Goal: Transaction & Acquisition: Purchase product/service

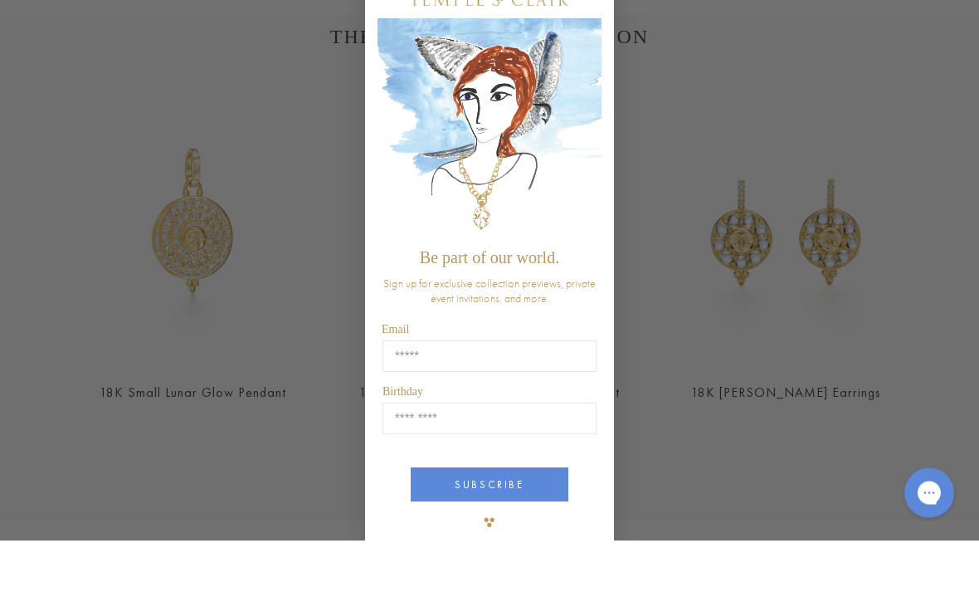
scroll to position [613, 0]
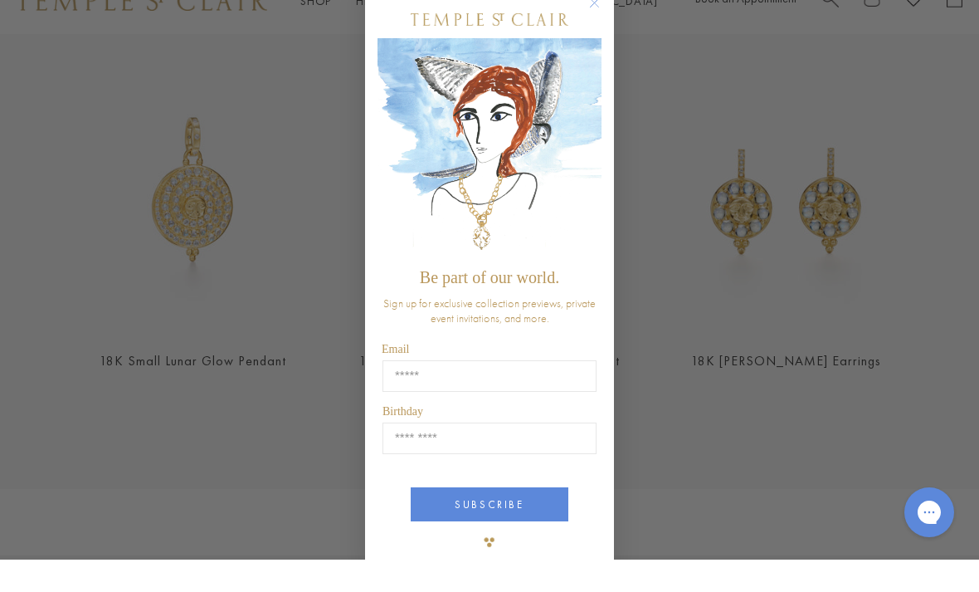
click at [591, 26] on circle "Close dialog" at bounding box center [595, 36] width 20 height 20
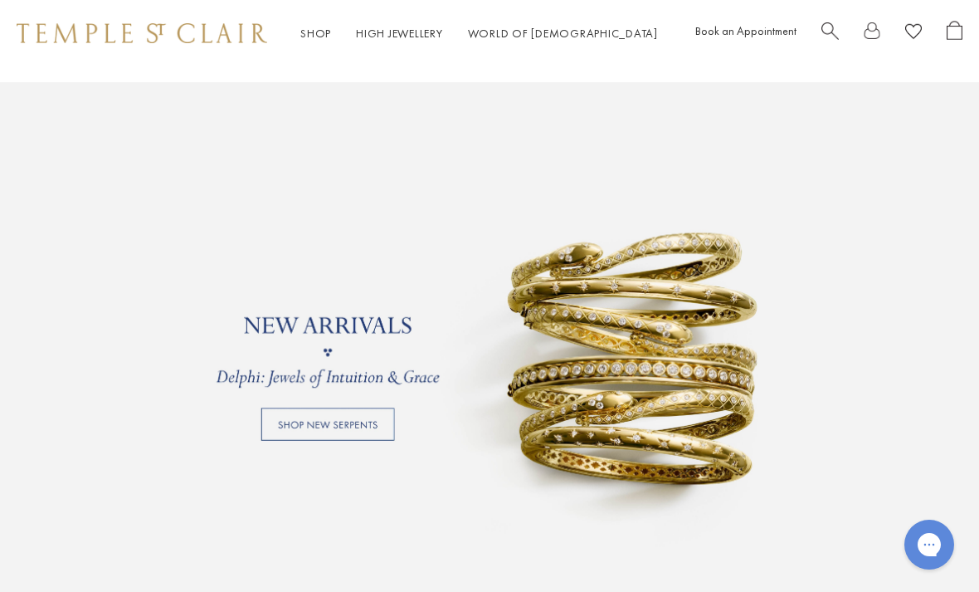
scroll to position [1120, 0]
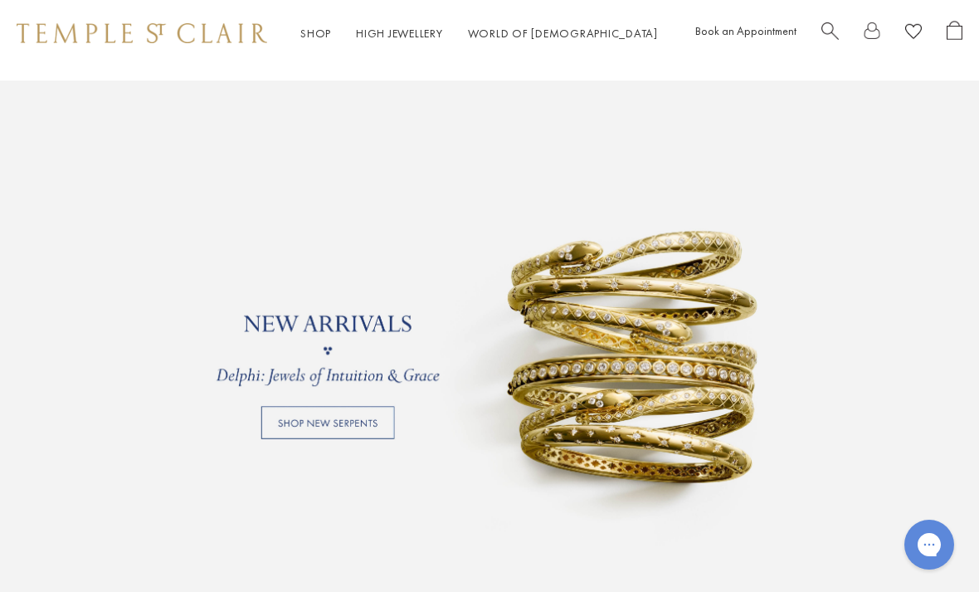
click at [369, 424] on link at bounding box center [489, 351] width 979 height 540
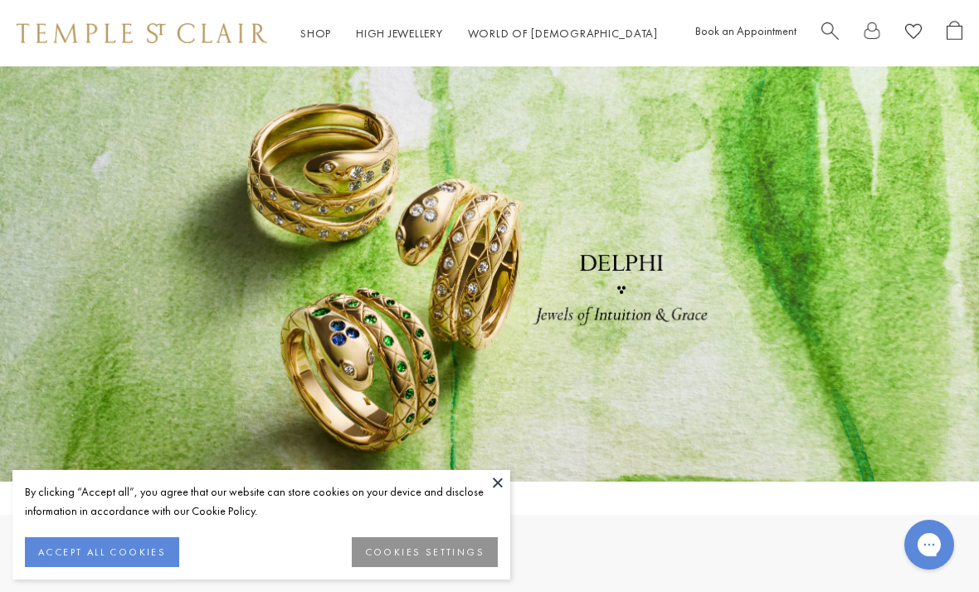
click at [499, 480] on button at bounding box center [498, 482] width 25 height 25
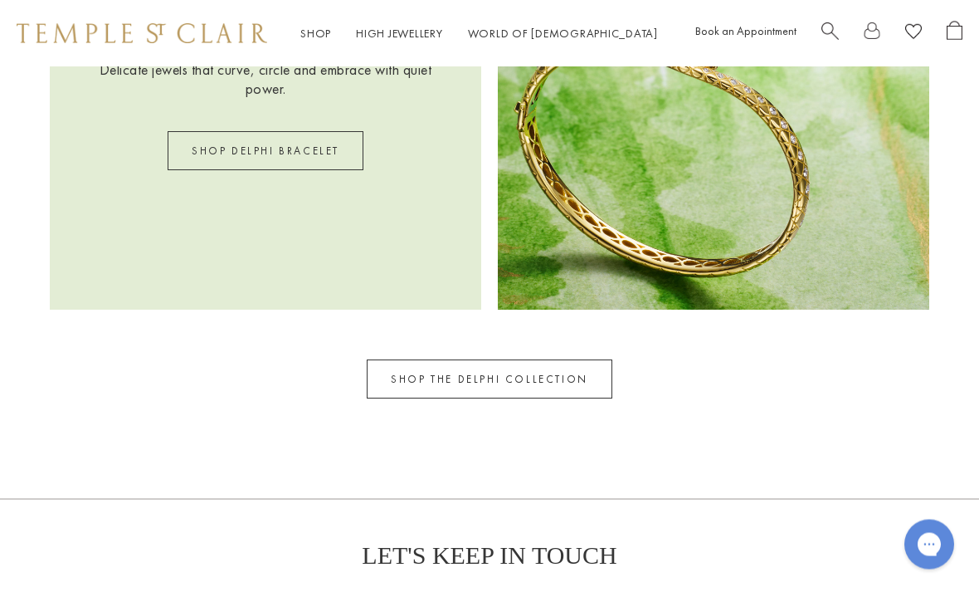
scroll to position [2078, 0]
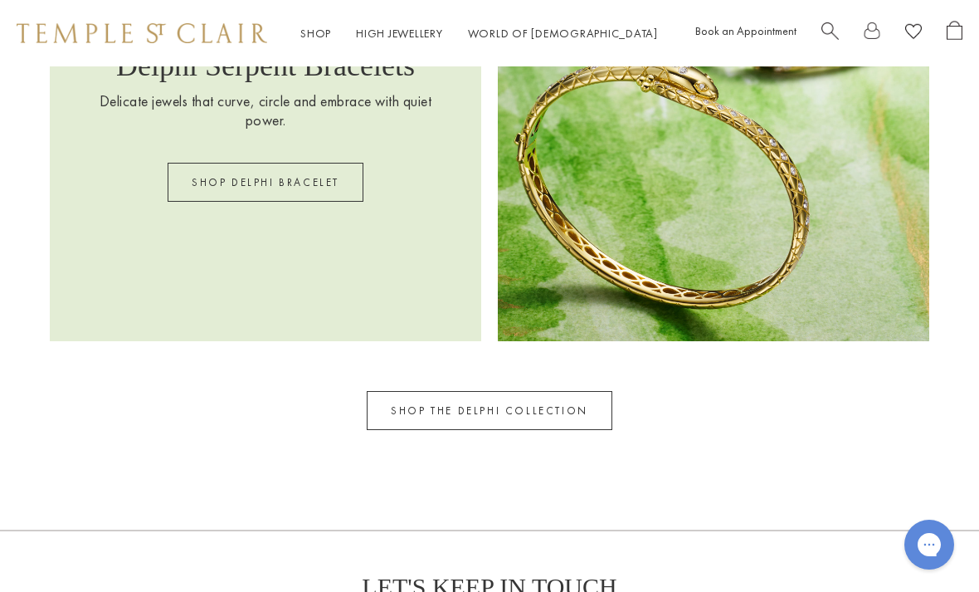
click at [512, 393] on link "SHOP THE DELPHI COLLECTION" at bounding box center [490, 410] width 246 height 39
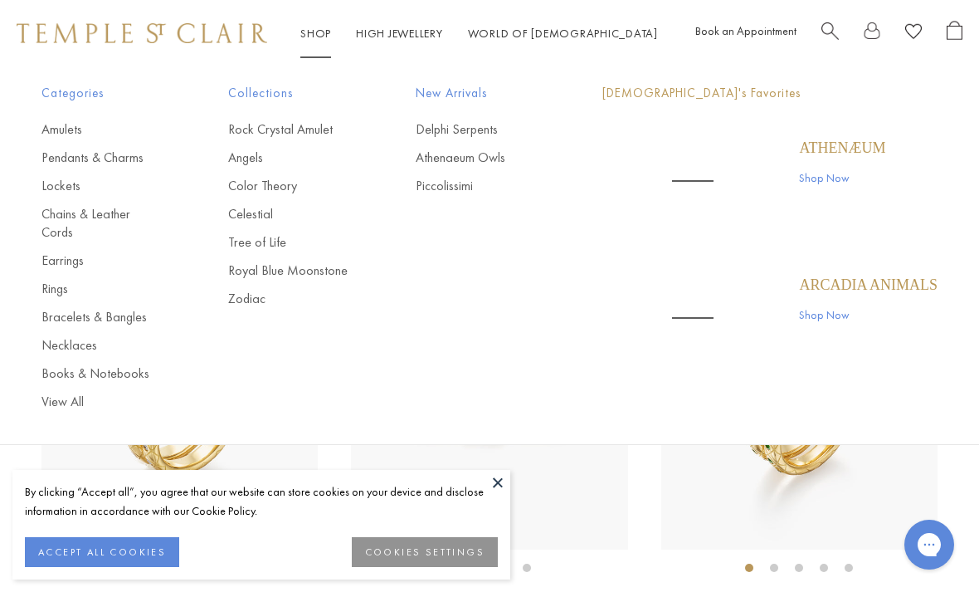
click at [315, 27] on link "Shop Shop" at bounding box center [315, 33] width 31 height 15
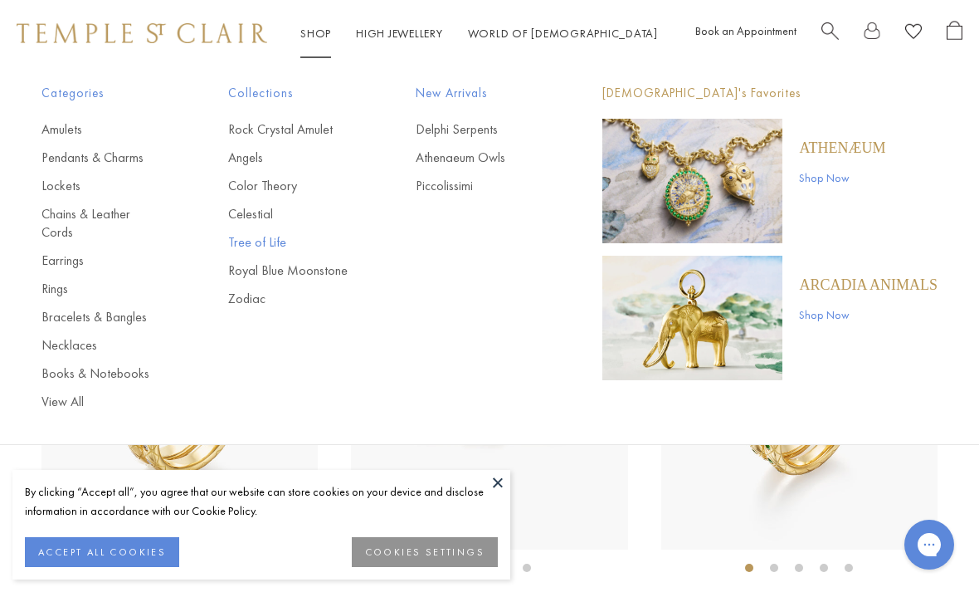
click at [257, 242] on link "Tree of Life" at bounding box center [288, 242] width 120 height 18
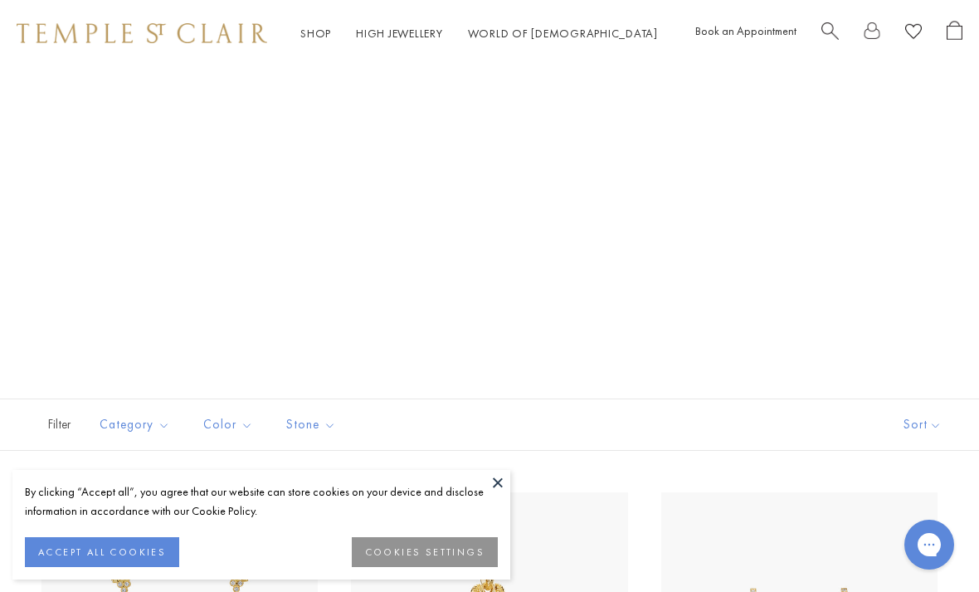
click at [501, 483] on button at bounding box center [498, 482] width 25 height 25
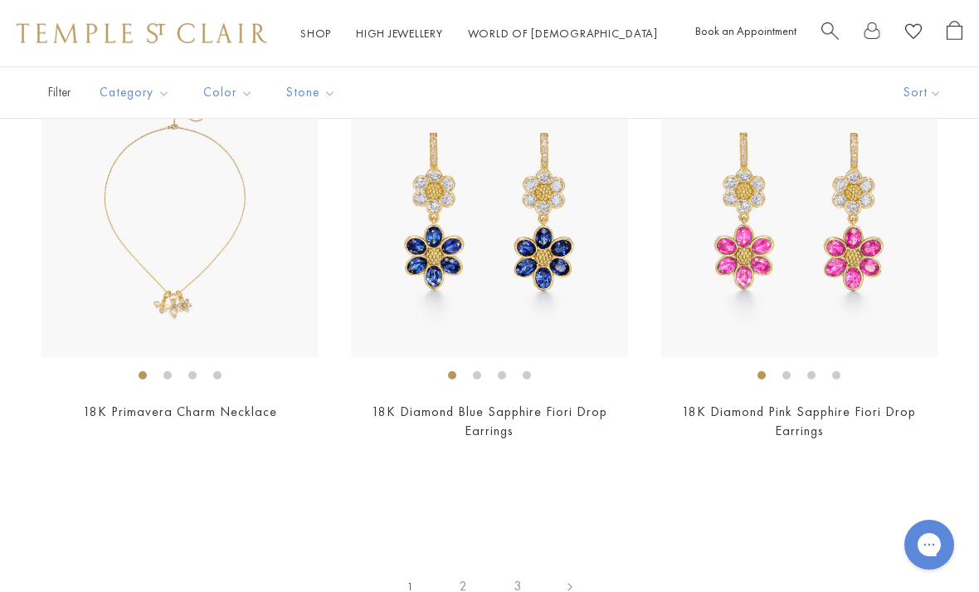
scroll to position [8704, 0]
